Goal: Find specific page/section: Find specific page/section

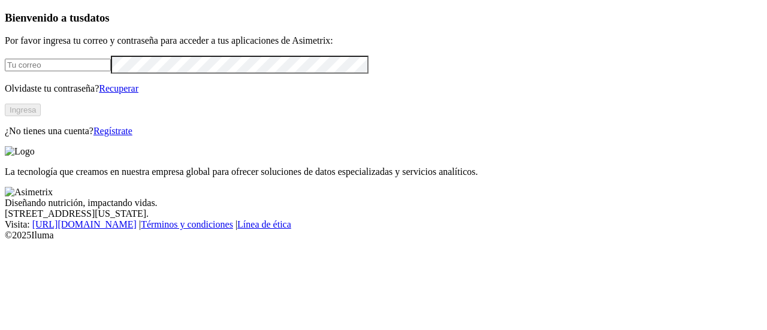
type input "[PERSON_NAME][EMAIL_ADDRESS][PERSON_NAME][DOMAIN_NAME]"
click at [41, 116] on button "Ingresa" at bounding box center [23, 110] width 36 height 13
